Goal: Obtain resource: Obtain resource

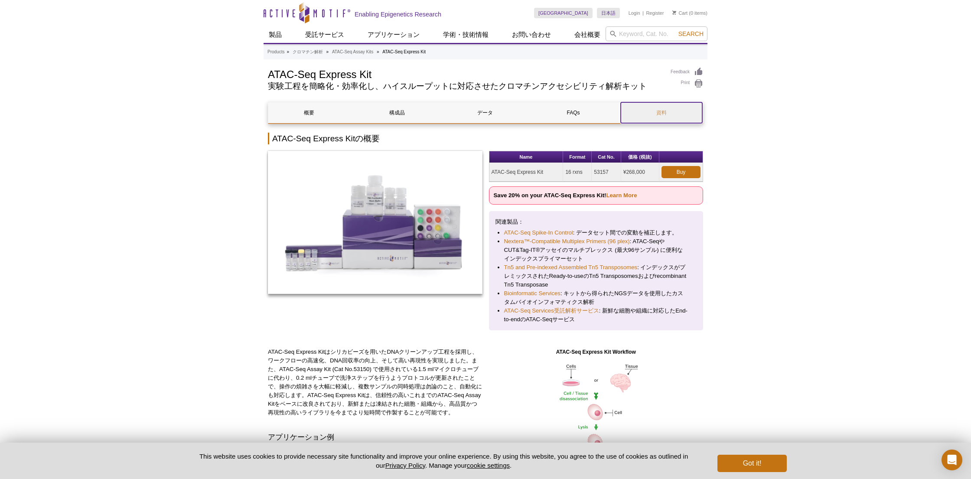
click at [658, 120] on link "資料" at bounding box center [661, 112] width 81 height 21
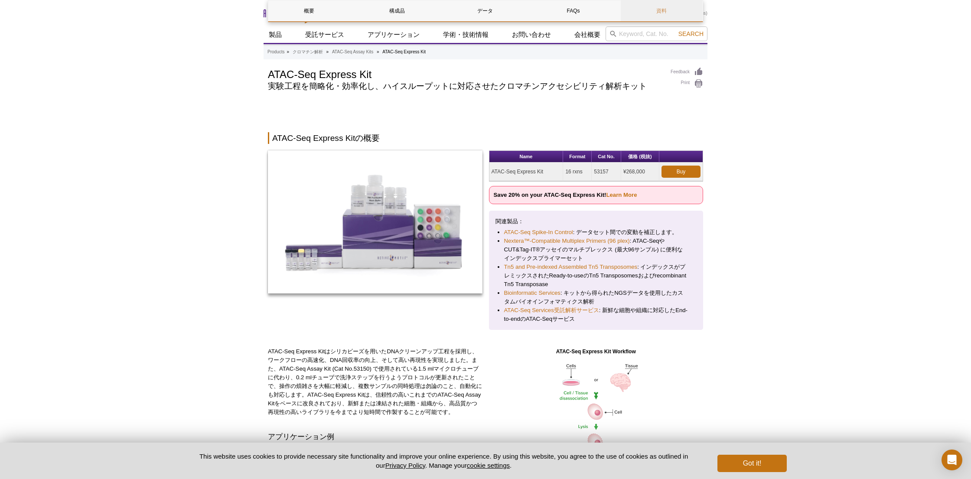
scroll to position [1522, 0]
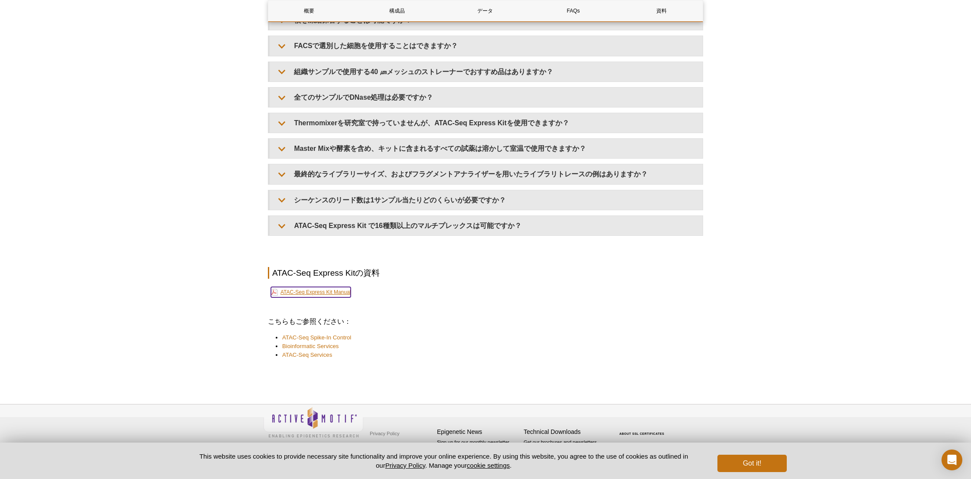
click at [323, 287] on link "ATAC-Seq Express Kit Manual" at bounding box center [311, 292] width 80 height 10
